Goal: Task Accomplishment & Management: Manage account settings

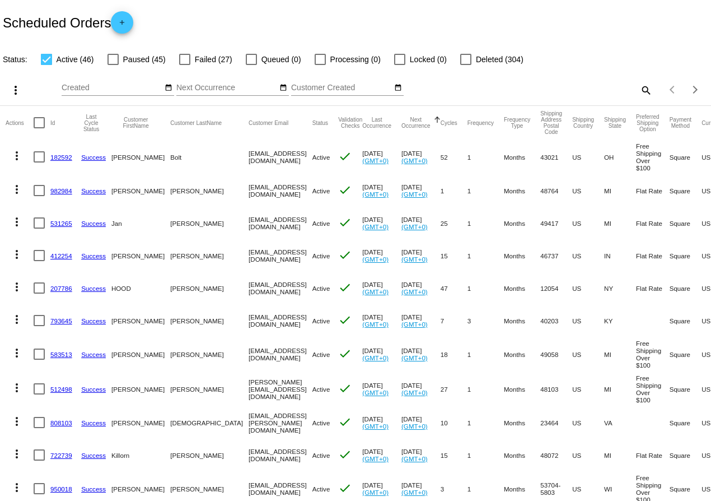
click at [59, 190] on link "982984" at bounding box center [61, 190] width 22 height 7
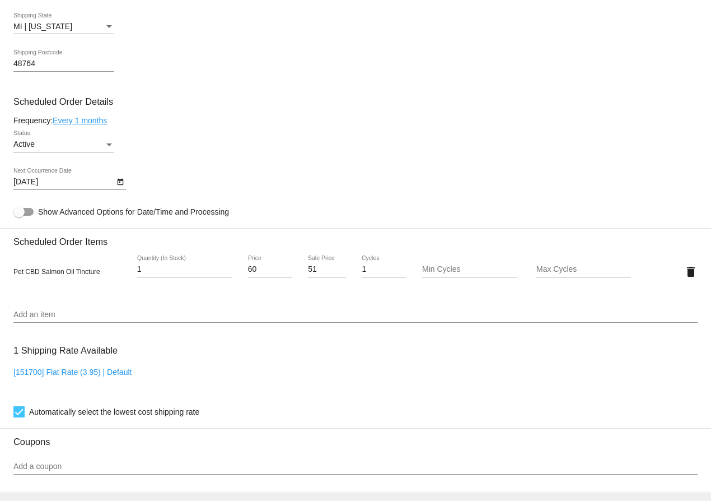
scroll to position [551, 0]
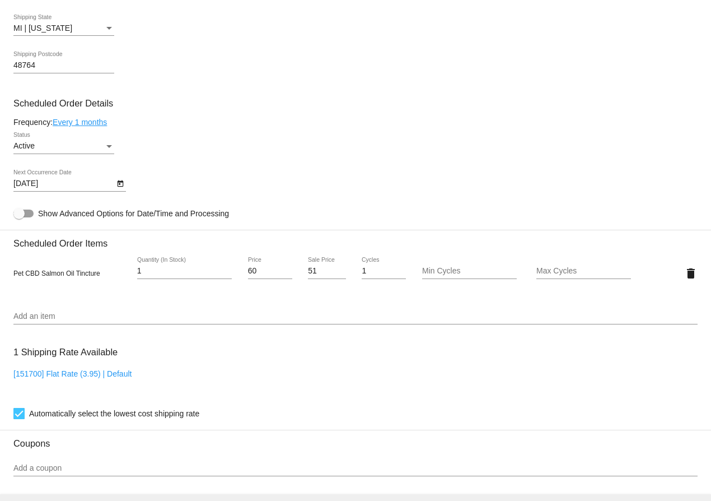
click at [110, 312] on input "Add an item" at bounding box center [355, 316] width 684 height 9
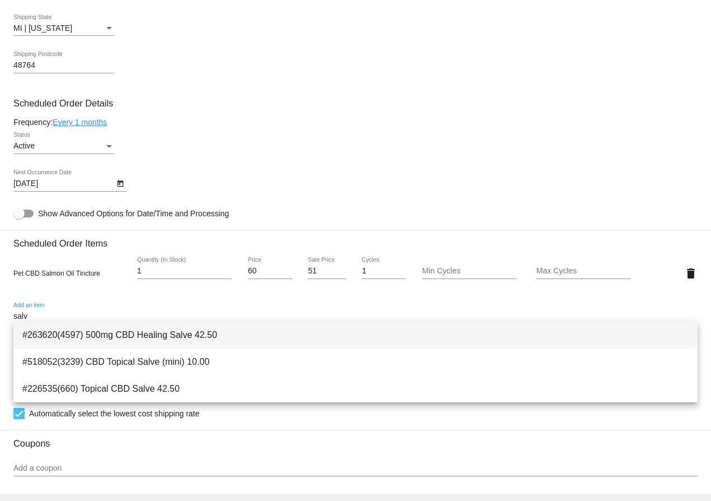
type input "salv"
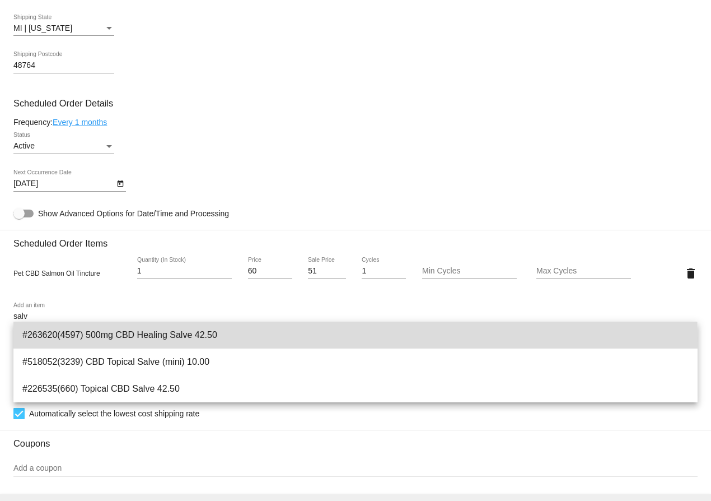
click at [133, 339] on span "#263620(4597) 500mg CBD Healing Salve 42.50" at bounding box center [355, 334] width 666 height 27
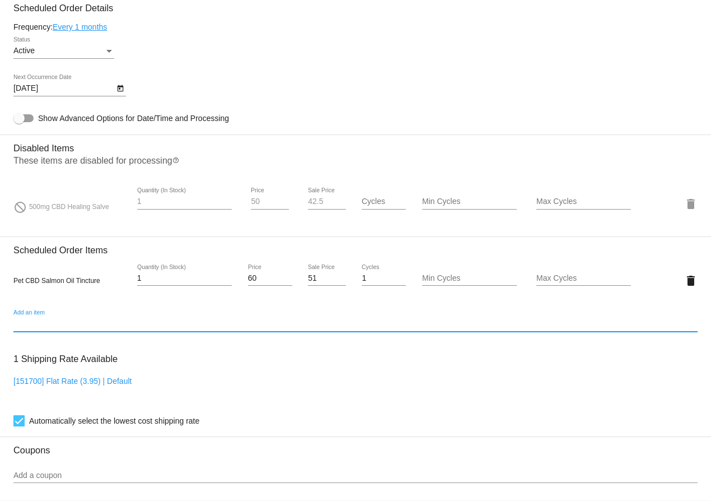
scroll to position [648, 0]
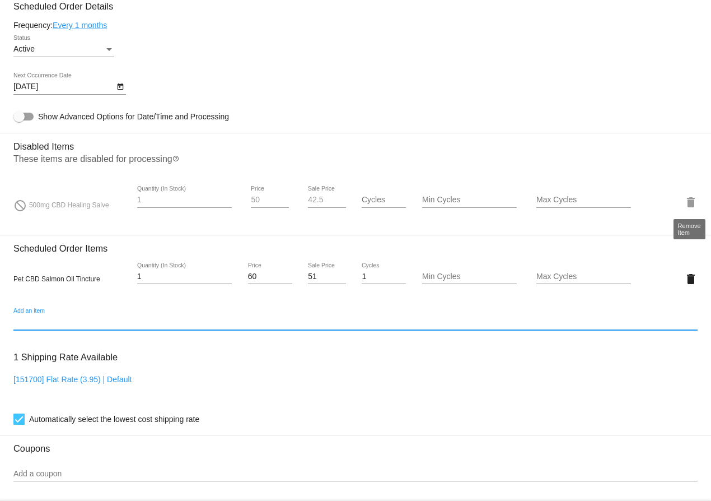
click at [689, 203] on mat-icon "delete" at bounding box center [690, 201] width 13 height 13
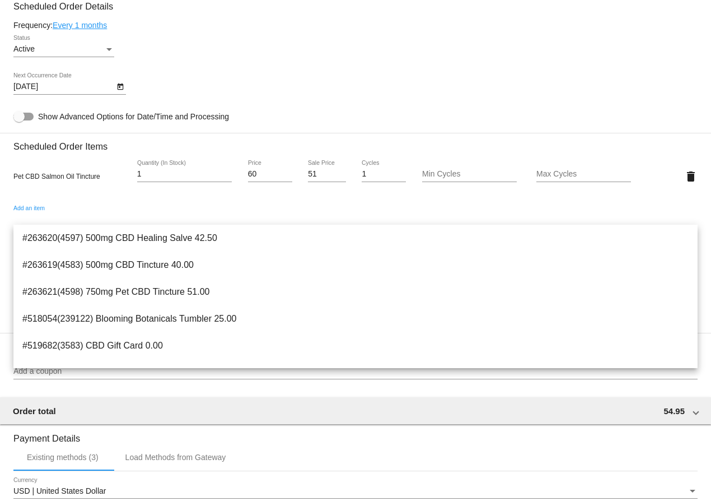
click at [120, 221] on input "Add an item" at bounding box center [355, 219] width 684 height 9
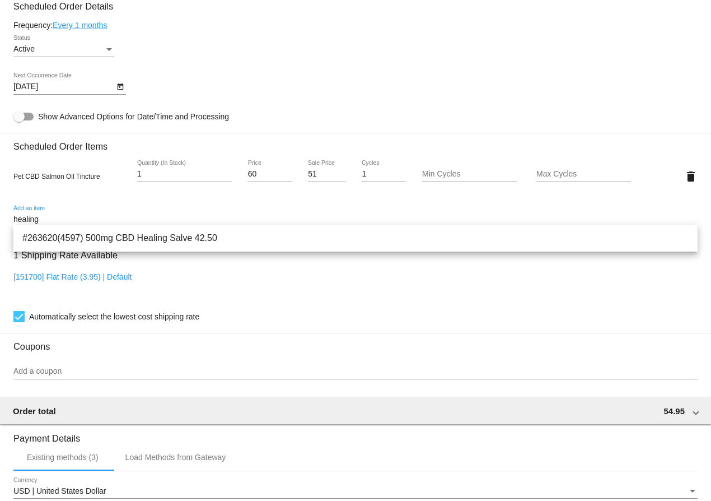
type input "healing"
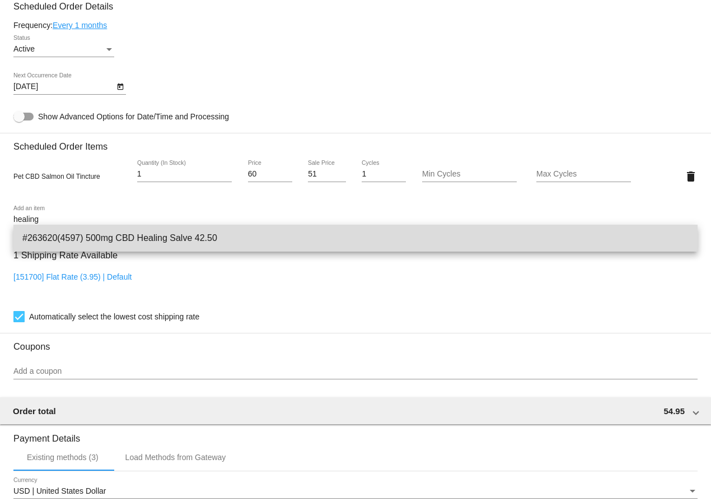
drag, startPoint x: 120, startPoint y: 221, endPoint x: 123, endPoint y: 242, distance: 21.5
click at [123, 242] on span "#263620(4597) 500mg CBD Healing Salve 42.50" at bounding box center [355, 238] width 666 height 27
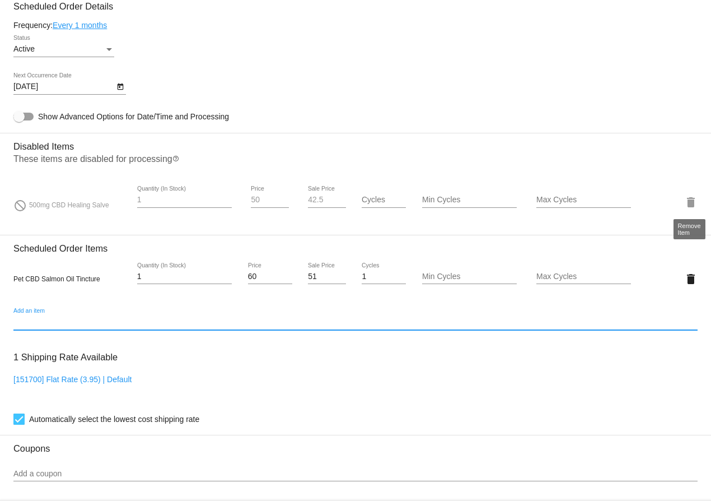
click at [694, 200] on mat-icon "delete" at bounding box center [690, 201] width 13 height 13
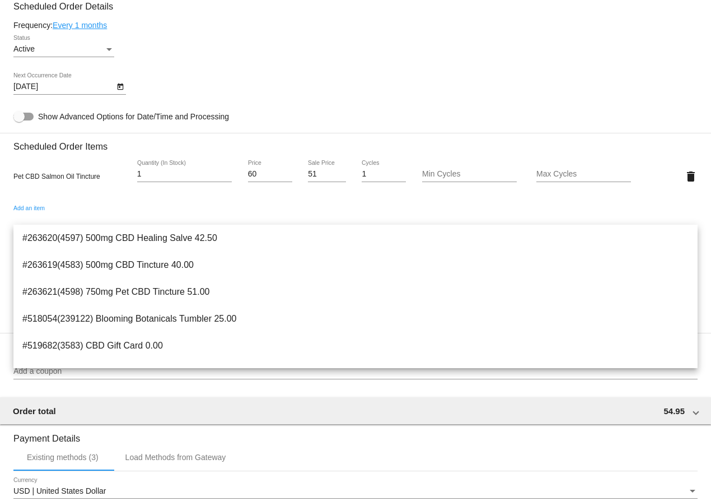
click at [41, 216] on input "Add an item" at bounding box center [355, 219] width 684 height 9
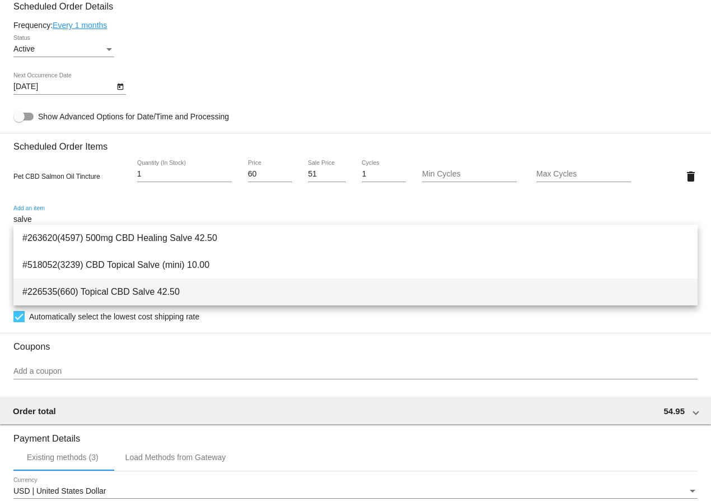
type input "salve"
click at [99, 289] on span "#226535(660) Topical CBD Salve 42.50" at bounding box center [355, 291] width 666 height 27
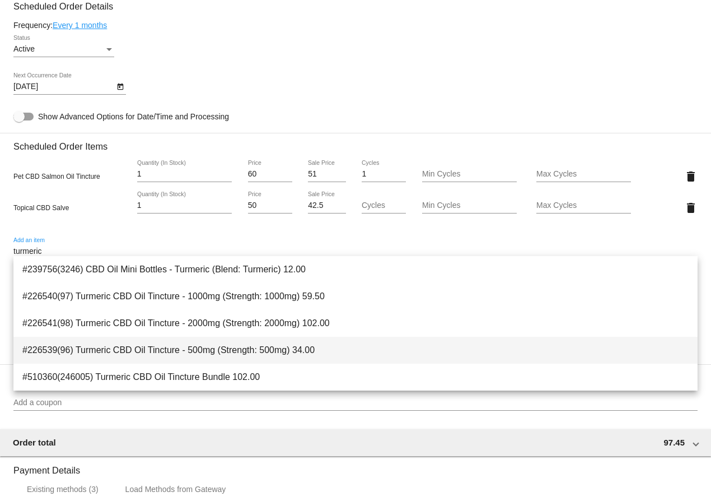
type input "turmeric"
click at [112, 347] on span "#226539(96) Turmeric CBD Oil Tincture - 500mg (Strength: 500mg) 34.00" at bounding box center [355, 349] width 666 height 27
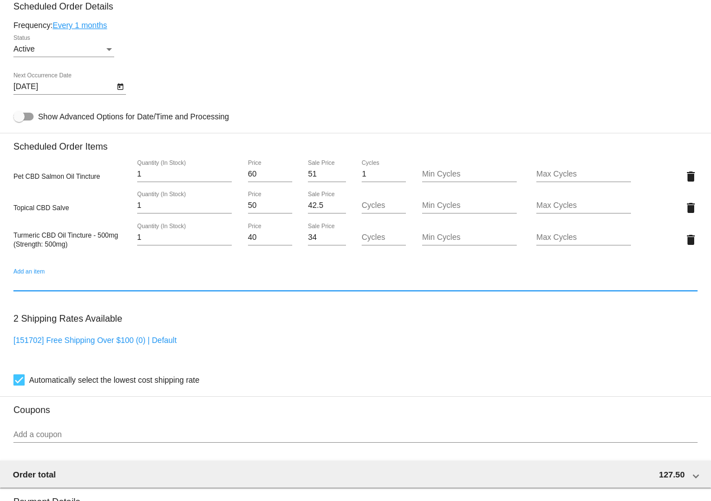
type input "2"
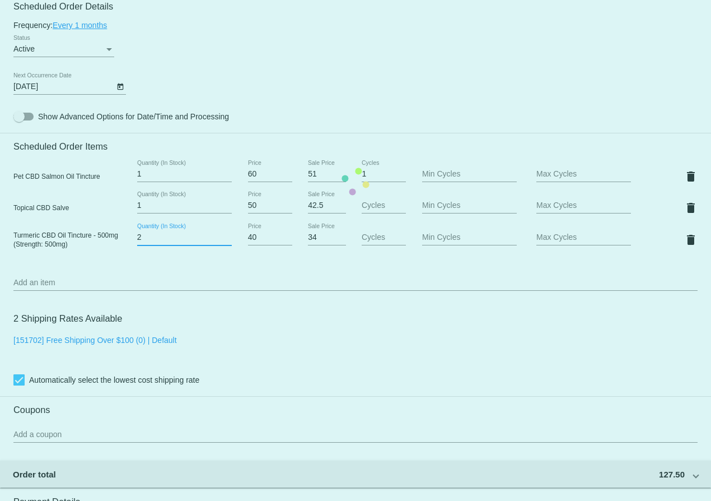
click at [228, 233] on input "2" at bounding box center [184, 237] width 95 height 9
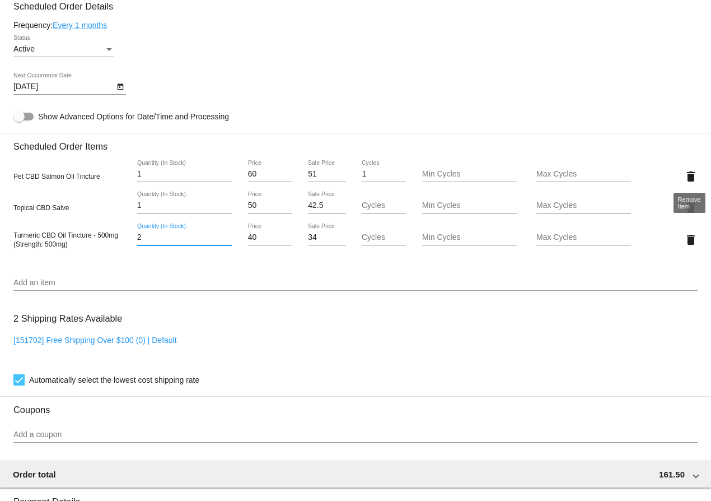
click at [691, 172] on mat-icon "delete" at bounding box center [690, 176] width 13 height 13
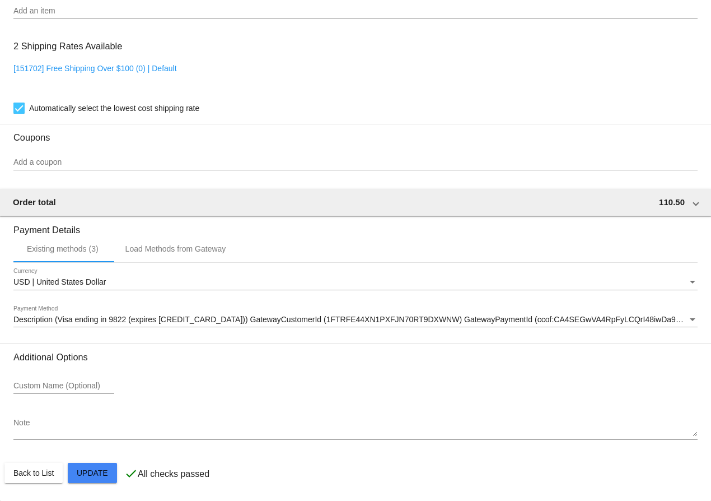
scroll to position [884, 0]
